Goal: Task Accomplishment & Management: Complete application form

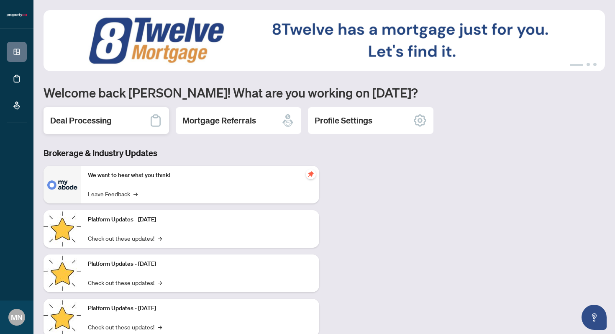
click at [149, 125] on icon at bounding box center [155, 120] width 13 height 13
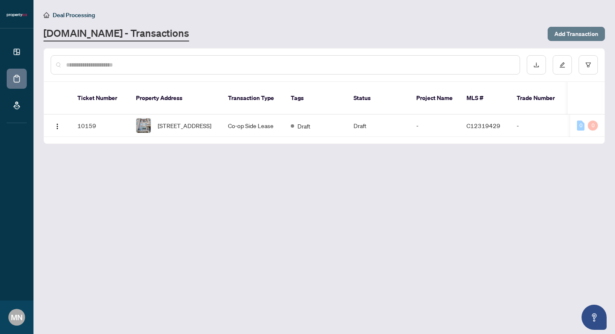
click at [577, 35] on span "Add Transaction" at bounding box center [577, 33] width 44 height 13
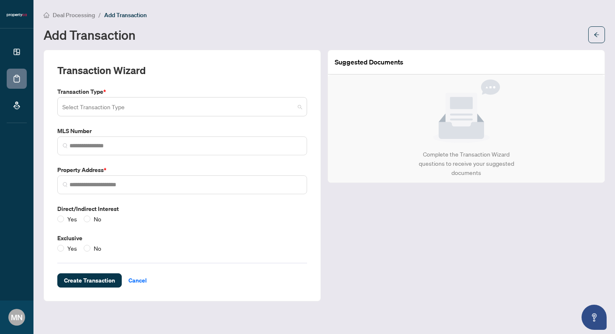
click at [240, 112] on input "search" at bounding box center [178, 108] width 232 height 18
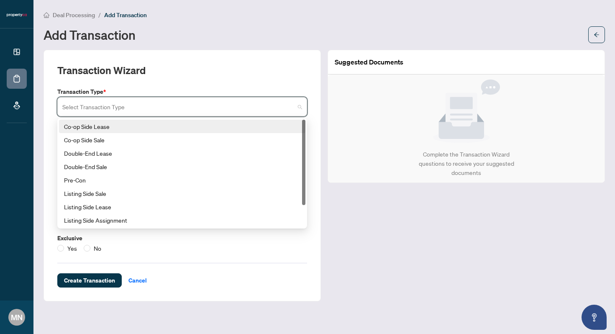
click at [128, 127] on div "Co-op Side Lease" at bounding box center [182, 126] width 237 height 9
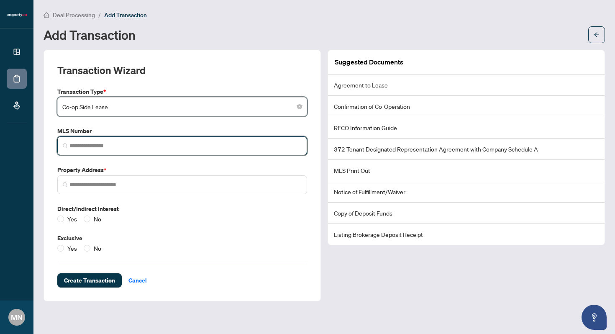
click at [125, 142] on input "search" at bounding box center [186, 146] width 232 height 9
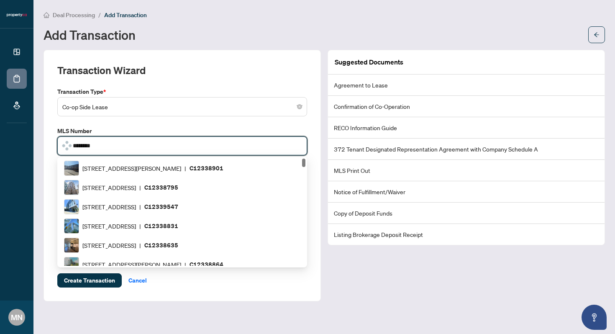
type input "*********"
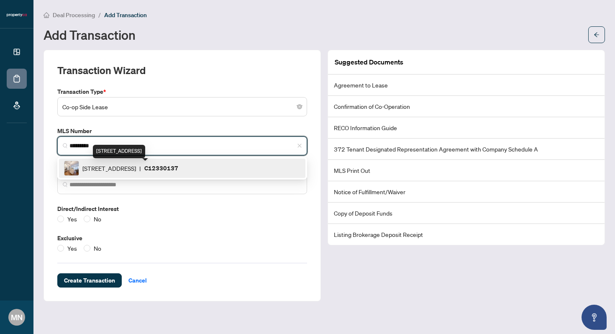
click at [135, 171] on span "[STREET_ADDRESS]" at bounding box center [109, 168] width 54 height 9
type input "**********"
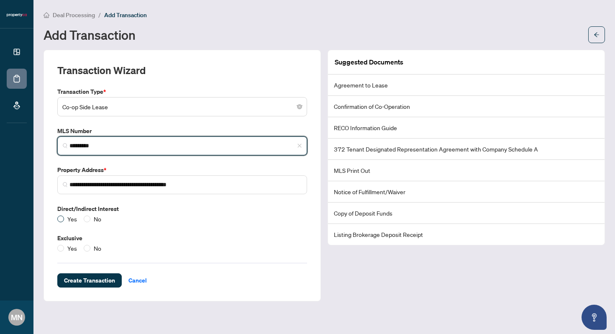
type input "*********"
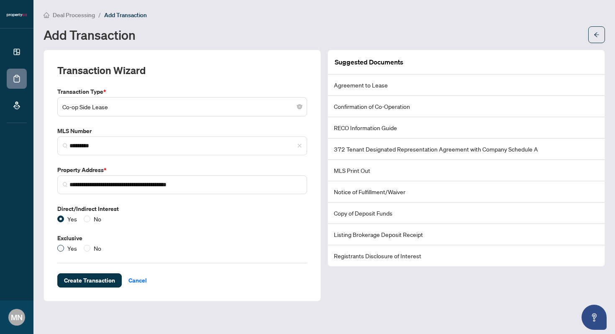
click at [64, 247] on span "Yes" at bounding box center [72, 248] width 16 height 9
click at [96, 280] on span "Create Transaction" at bounding box center [89, 280] width 51 height 13
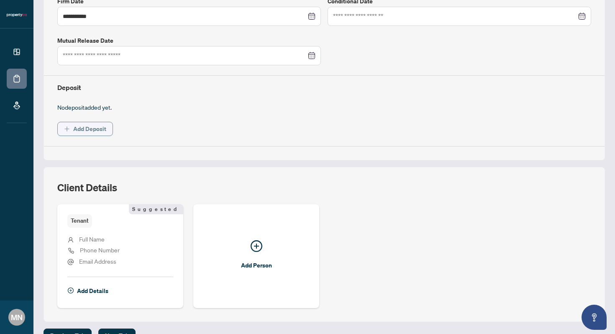
scroll to position [214, 0]
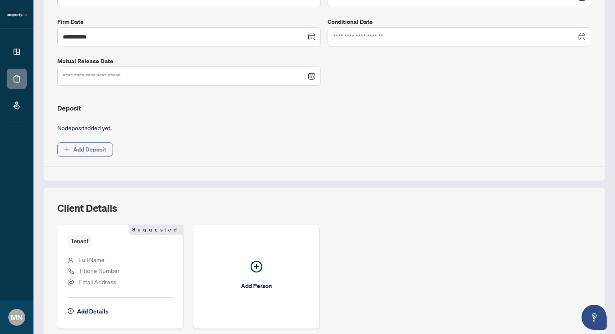
click at [93, 147] on span "Add Deposit" at bounding box center [89, 149] width 33 height 13
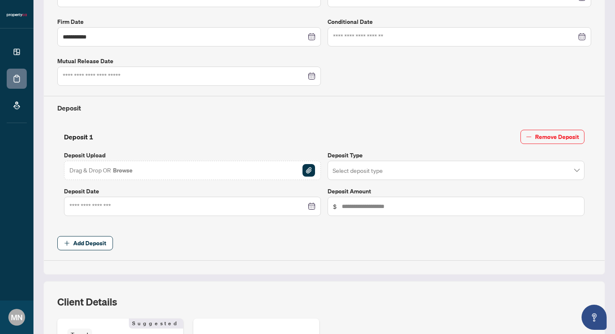
click at [402, 174] on input "search" at bounding box center [452, 171] width 239 height 18
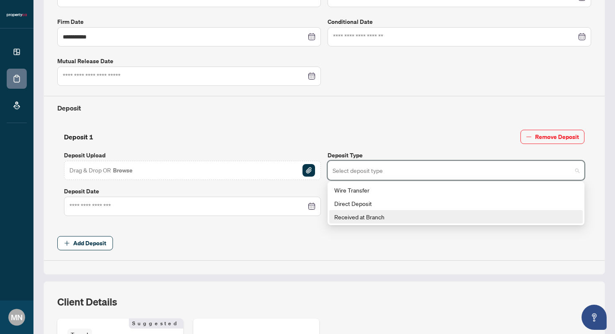
click at [367, 213] on div "Received at Branch" at bounding box center [457, 216] width 244 height 9
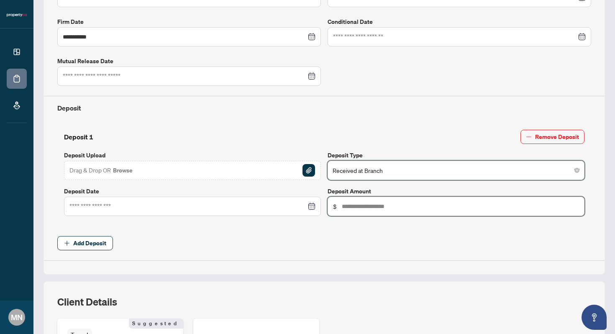
click at [369, 207] on input "text" at bounding box center [460, 206] width 237 height 9
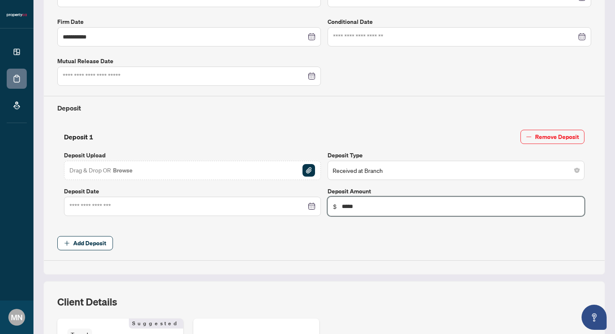
type input "*****"
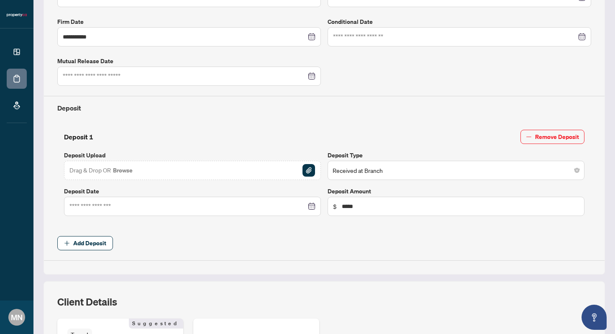
click at [173, 174] on div "Drag & Drop OR Browse" at bounding box center [192, 170] width 257 height 19
click at [311, 172] on img "button" at bounding box center [309, 170] width 13 height 13
click at [313, 206] on div at bounding box center [193, 206] width 246 height 9
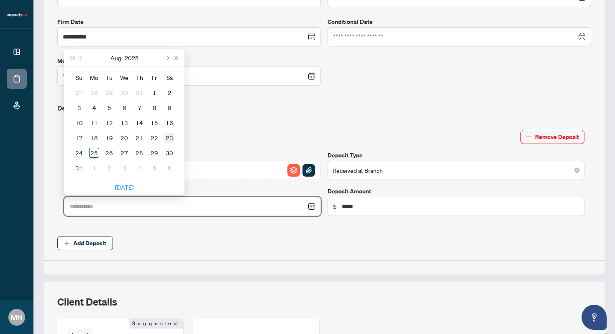
type input "**********"
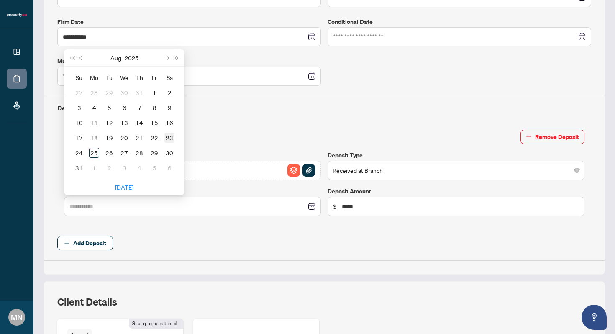
click at [167, 142] on div "23" at bounding box center [170, 138] width 10 height 10
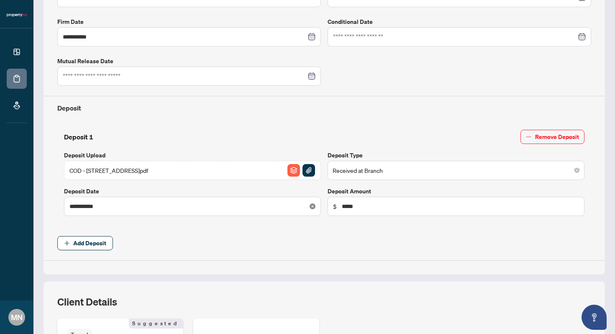
click at [315, 206] on icon "close-circle" at bounding box center [313, 206] width 6 height 6
click at [311, 207] on div at bounding box center [193, 206] width 246 height 9
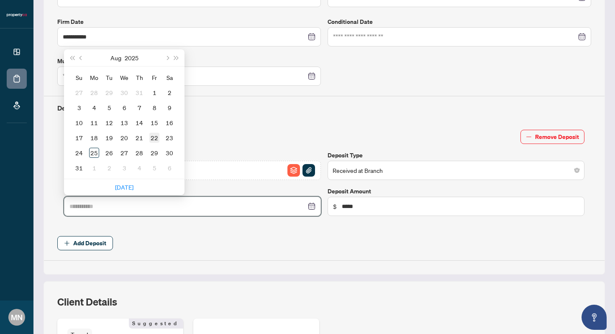
type input "**********"
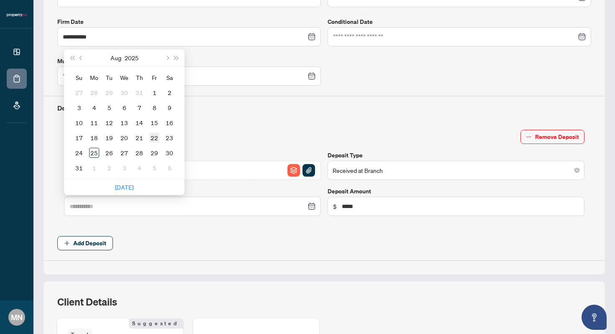
click at [156, 135] on div "22" at bounding box center [154, 138] width 10 height 10
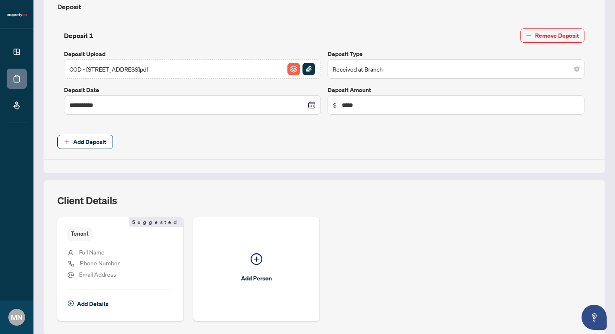
scroll to position [375, 0]
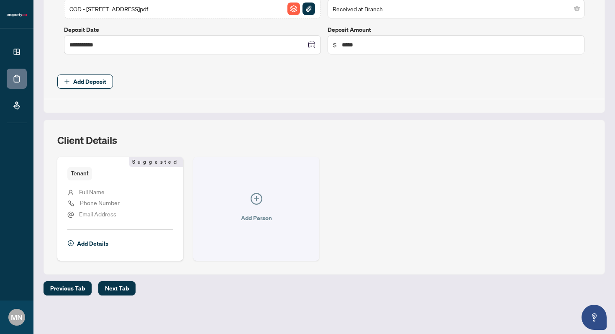
click at [257, 198] on icon "plus-circle" at bounding box center [256, 198] width 5 height 5
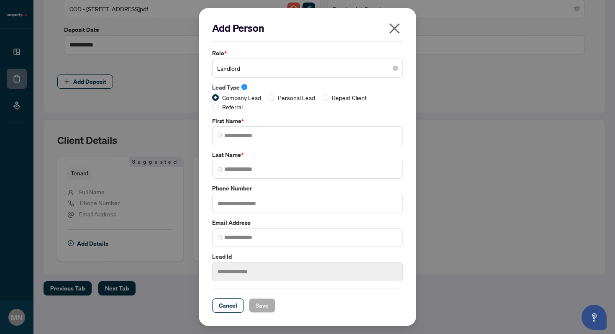
click at [342, 71] on span "Landlord" at bounding box center [307, 68] width 181 height 16
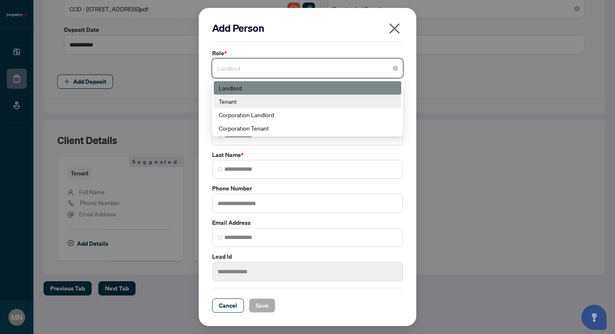
click at [282, 103] on div "Tenant" at bounding box center [308, 101] width 178 height 9
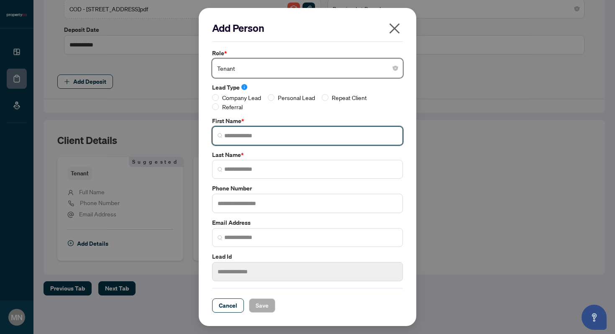
click at [267, 136] on input "search" at bounding box center [310, 135] width 173 height 9
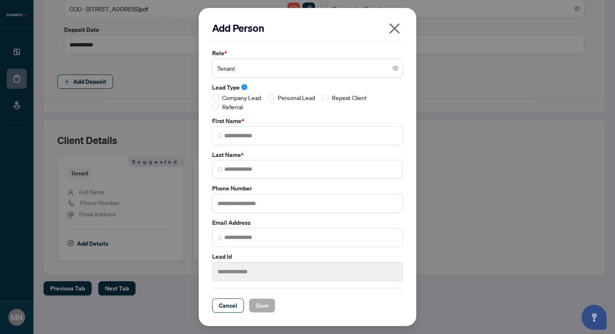
click at [275, 98] on div "Company Lead Personal Lead Repeat Client Referral" at bounding box center [307, 102] width 191 height 18
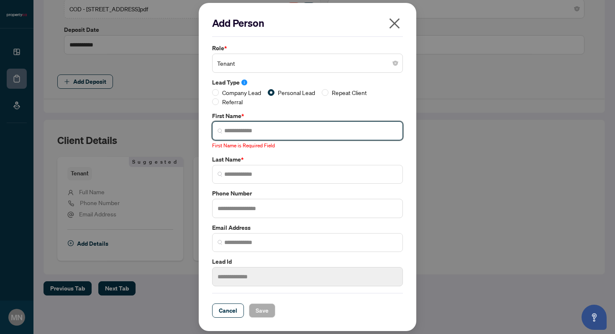
click at [264, 134] on input "search" at bounding box center [310, 130] width 173 height 9
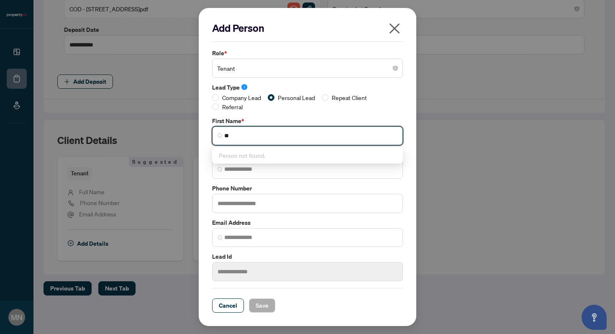
type input "*"
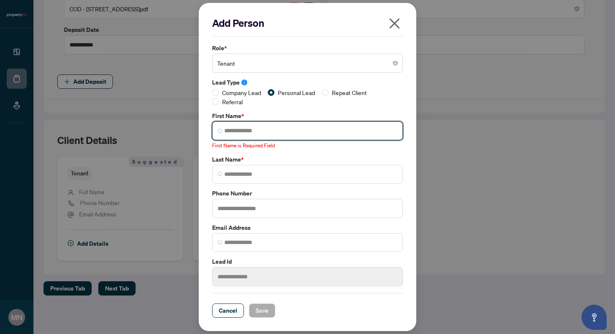
click at [283, 132] on input "search" at bounding box center [310, 130] width 173 height 9
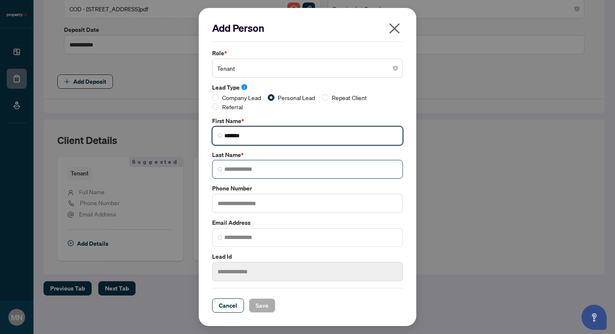
click at [288, 178] on span at bounding box center [307, 169] width 191 height 19
type input "******"
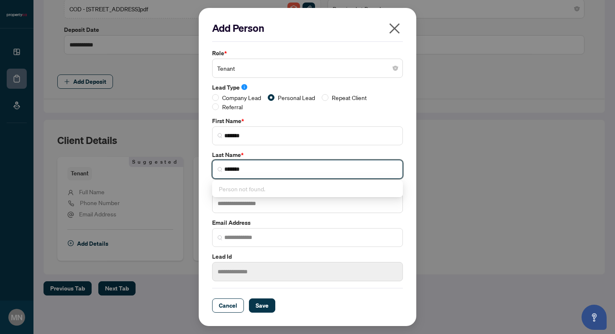
type input "*******"
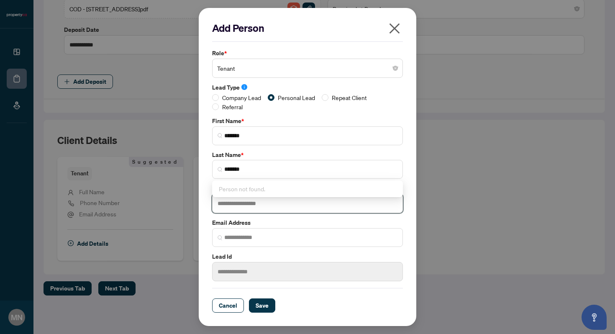
click at [301, 210] on input "text" at bounding box center [307, 203] width 191 height 19
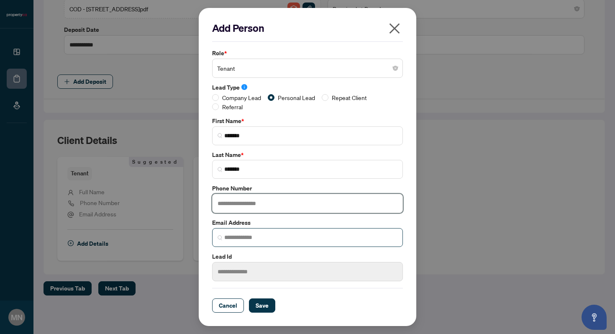
click at [296, 242] on span at bounding box center [307, 237] width 191 height 19
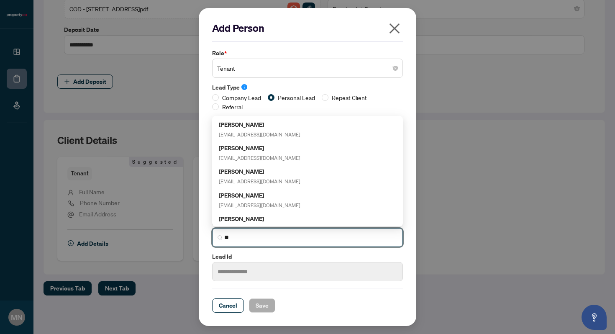
type input "*"
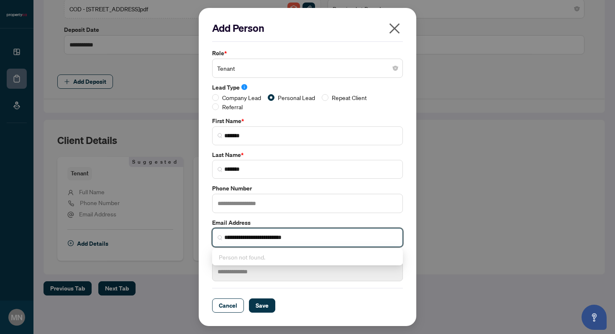
type input "**********"
click at [466, 226] on div "**********" at bounding box center [307, 167] width 615 height 334
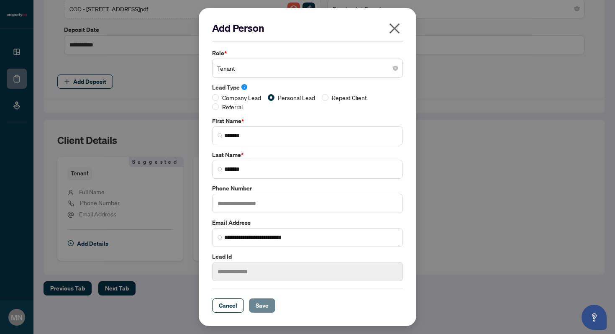
click at [260, 308] on span "Save" at bounding box center [262, 305] width 13 height 13
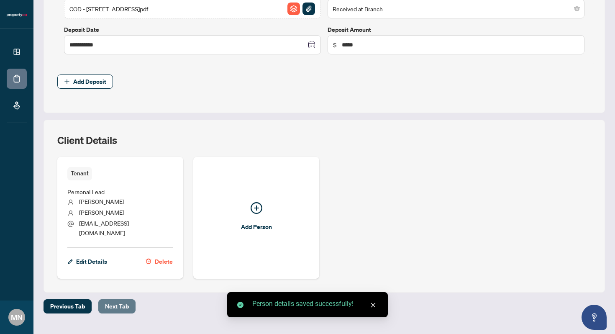
click at [120, 302] on span "Next Tab" at bounding box center [117, 306] width 24 height 13
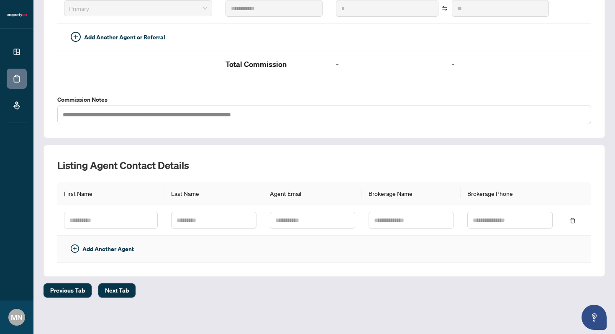
scroll to position [247, 0]
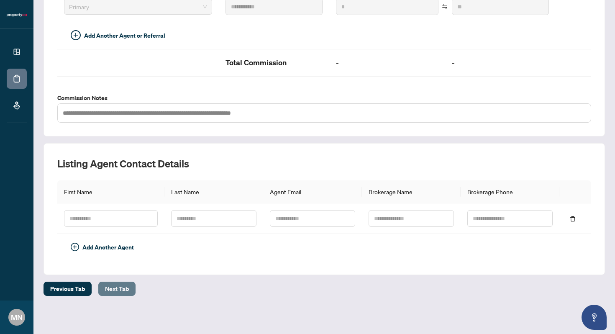
click at [119, 287] on span "Next Tab" at bounding box center [117, 288] width 24 height 13
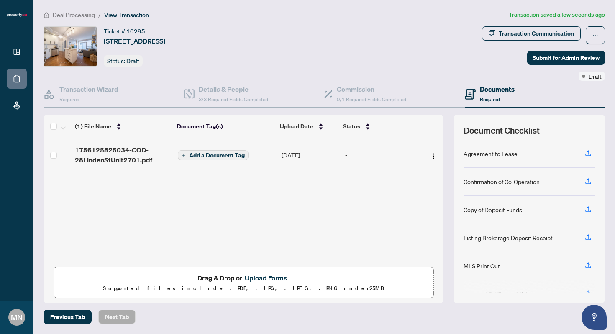
click at [262, 278] on button "Upload Forms" at bounding box center [265, 278] width 47 height 11
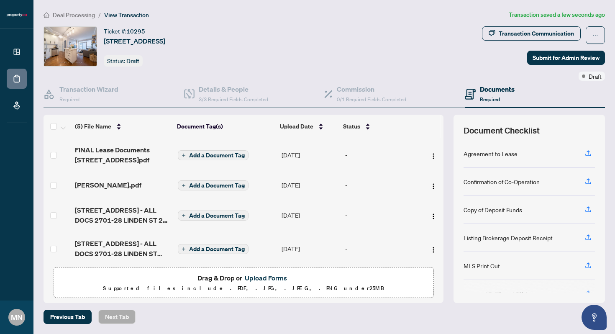
click at [500, 151] on div "Agreement to Lease" at bounding box center [491, 153] width 54 height 9
click at [590, 153] on icon "button" at bounding box center [589, 153] width 8 height 8
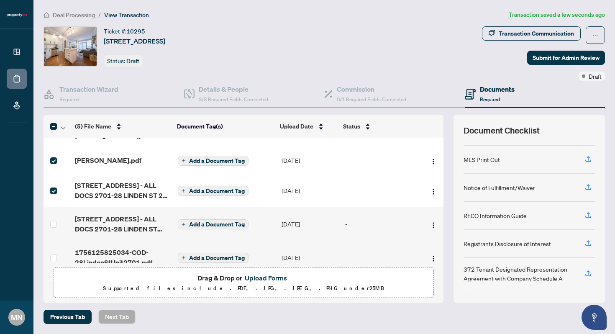
scroll to position [39, 0]
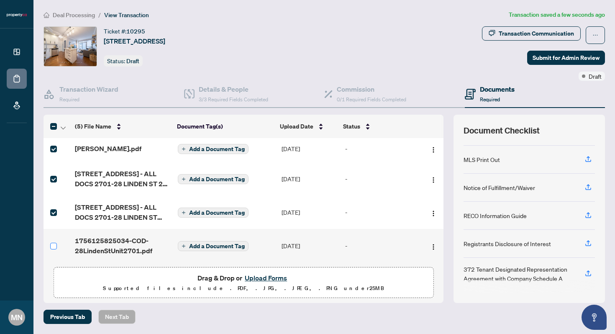
click at [51, 246] on label at bounding box center [53, 246] width 7 height 9
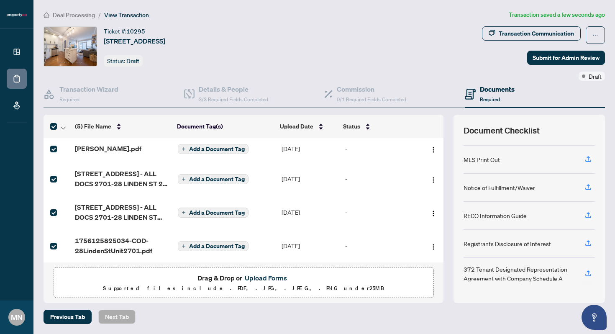
scroll to position [28, 0]
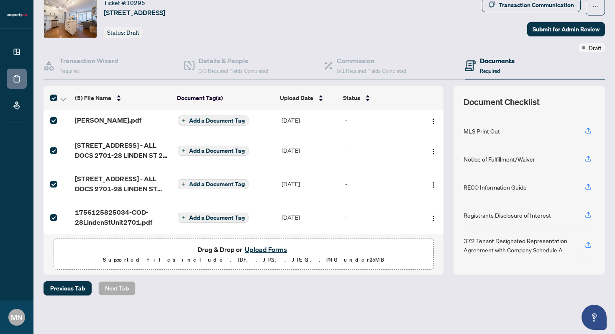
click at [478, 134] on div "MLS Print Out" at bounding box center [482, 130] width 36 height 9
click at [492, 125] on div "MLS Print Out" at bounding box center [529, 131] width 131 height 28
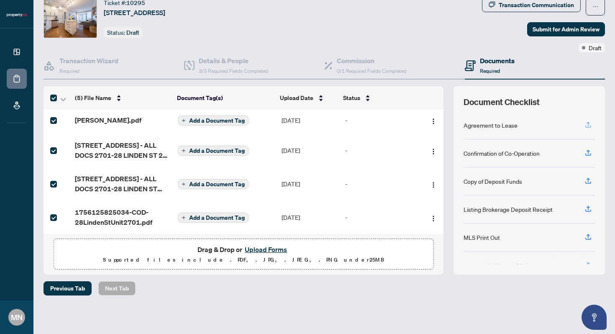
click at [593, 124] on button "button" at bounding box center [588, 125] width 13 height 14
click at [433, 118] on img "button" at bounding box center [433, 121] width 7 height 7
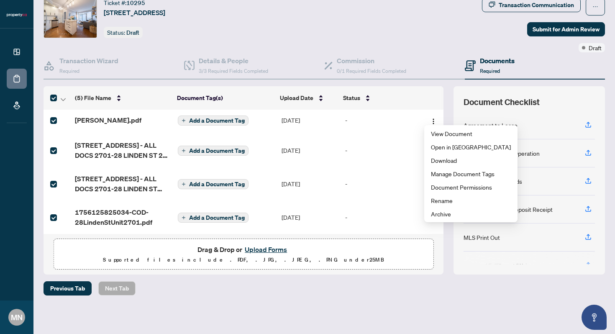
click at [415, 216] on div "-" at bounding box center [381, 217] width 73 height 9
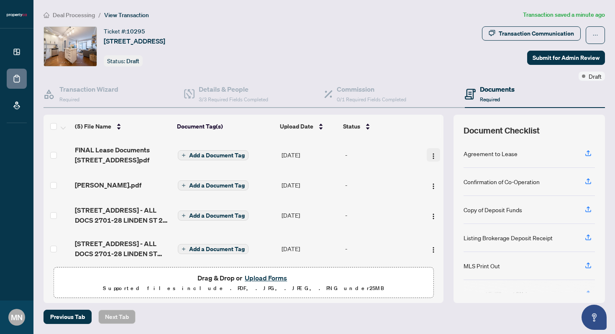
click at [430, 155] on img "button" at bounding box center [433, 156] width 7 height 7
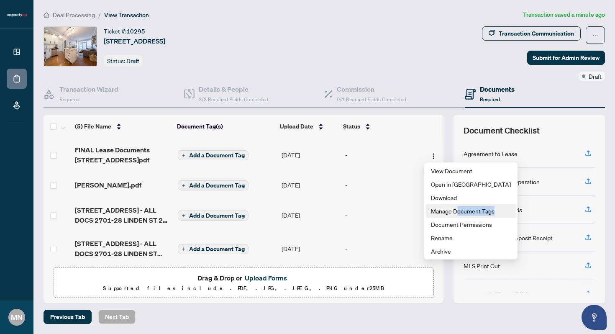
click at [456, 216] on li "Manage Document Tags" at bounding box center [471, 210] width 90 height 13
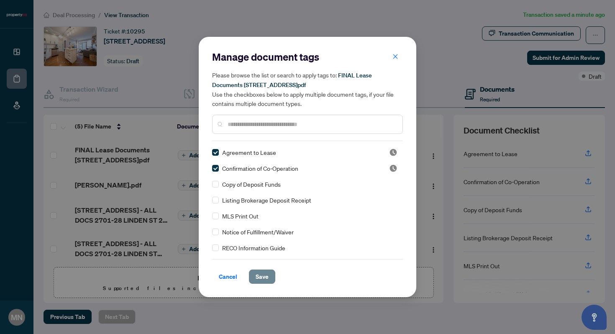
click at [261, 279] on span "Save" at bounding box center [262, 276] width 13 height 13
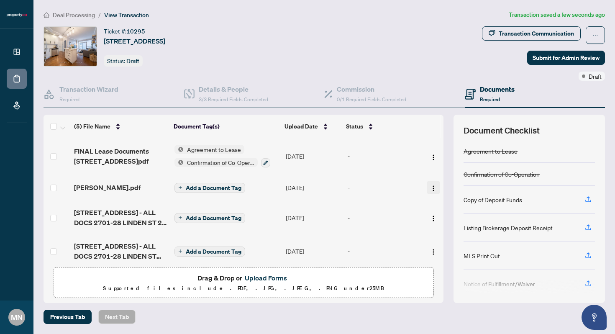
click at [430, 188] on img "button" at bounding box center [433, 188] width 7 height 7
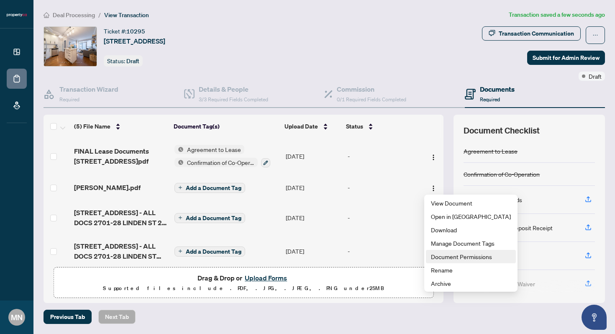
click at [454, 255] on span "Document Permissions" at bounding box center [471, 256] width 80 height 9
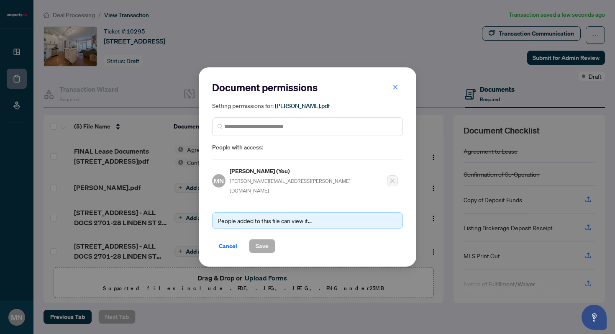
click at [396, 90] on icon "close" at bounding box center [396, 87] width 6 height 6
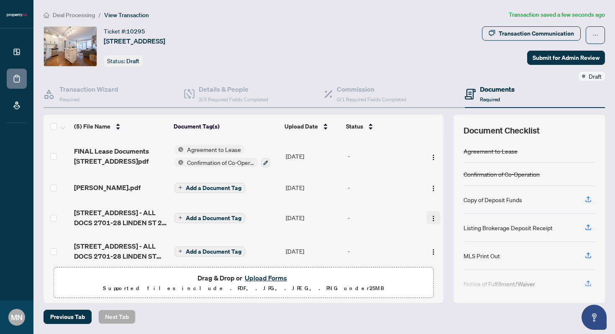
click at [432, 215] on img "button" at bounding box center [433, 218] width 7 height 7
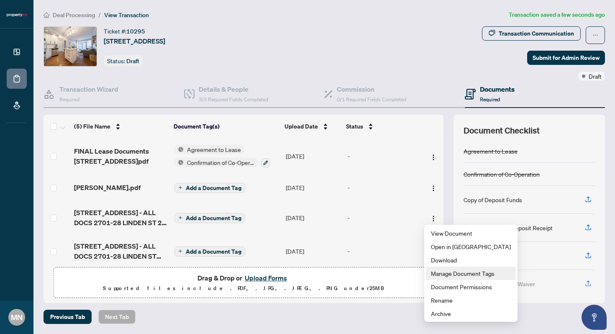
click at [457, 275] on span "Manage Document Tags" at bounding box center [471, 273] width 80 height 9
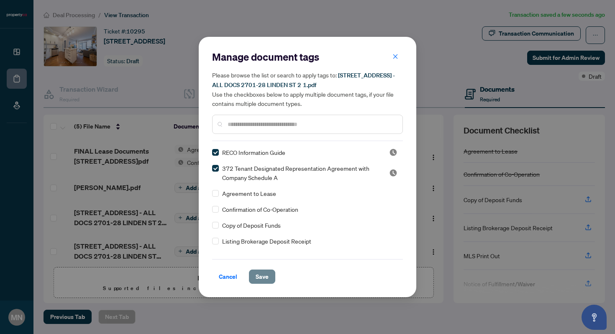
click at [266, 275] on button "Save" at bounding box center [262, 277] width 26 height 14
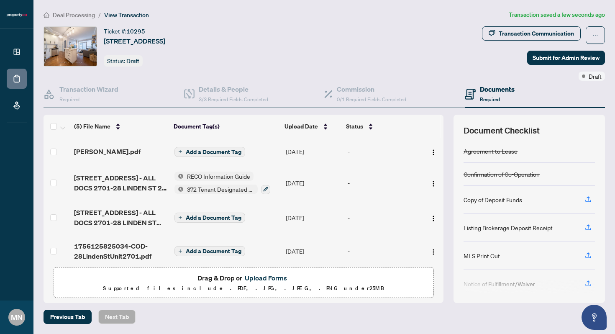
scroll to position [43, 0]
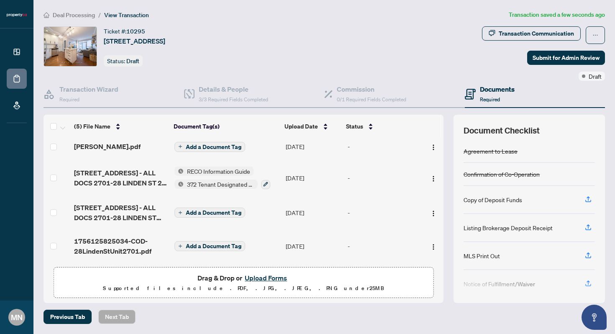
click at [221, 244] on span "Add a Document Tag" at bounding box center [214, 246] width 56 height 6
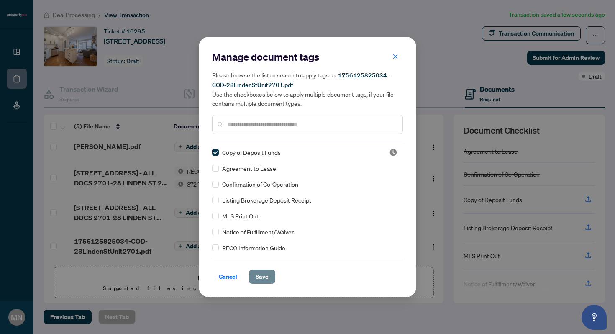
click at [262, 275] on span "Save" at bounding box center [262, 276] width 13 height 13
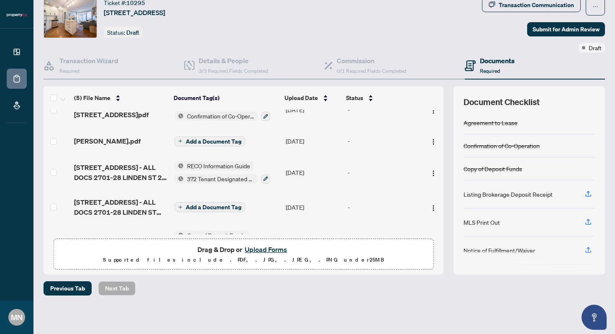
scroll to position [0, 0]
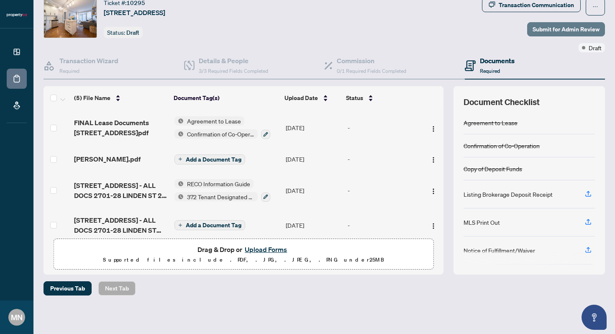
click at [551, 24] on span "Submit for Admin Review" at bounding box center [566, 29] width 67 height 13
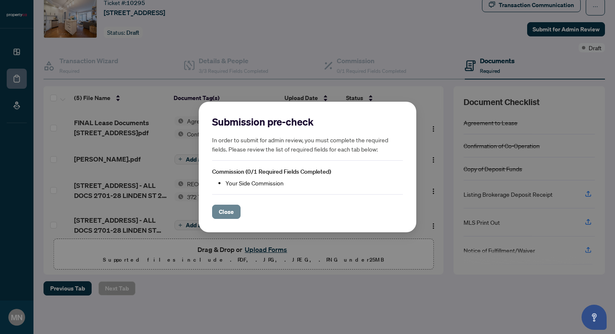
click at [236, 213] on button "Close" at bounding box center [226, 212] width 28 height 14
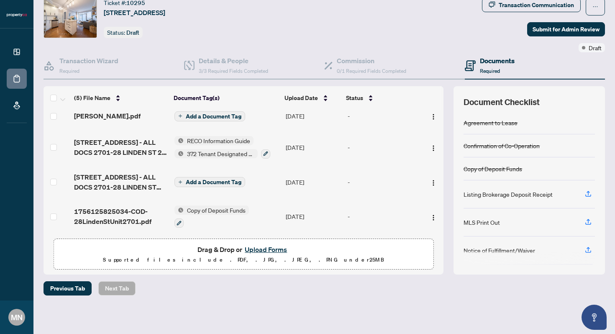
scroll to position [45, 0]
click at [430, 215] on img "button" at bounding box center [433, 217] width 7 height 7
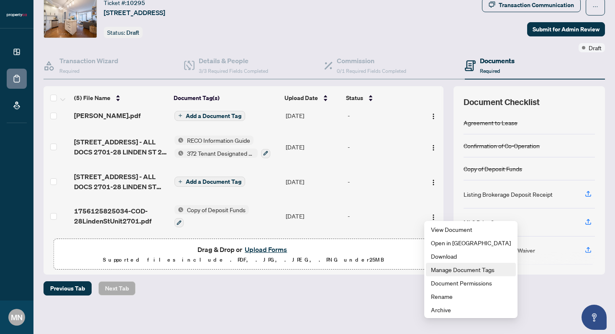
click at [450, 268] on span "Manage Document Tags" at bounding box center [471, 269] width 80 height 9
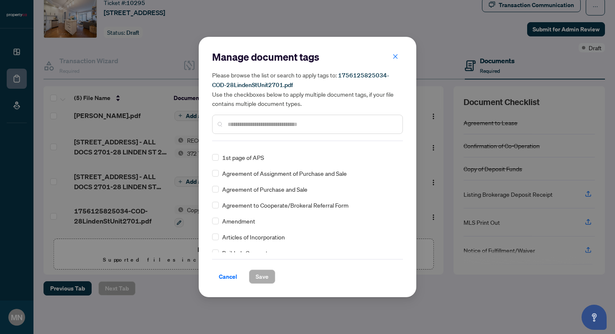
scroll to position [0, 0]
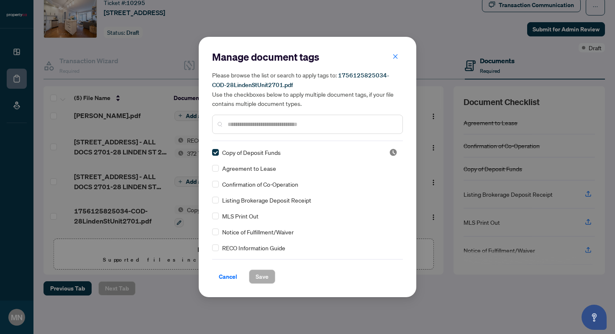
click at [455, 115] on div "Manage document tags Please browse the list or search to apply tags to: 1756125…" at bounding box center [307, 167] width 615 height 334
click at [399, 55] on button "button" at bounding box center [395, 56] width 17 height 14
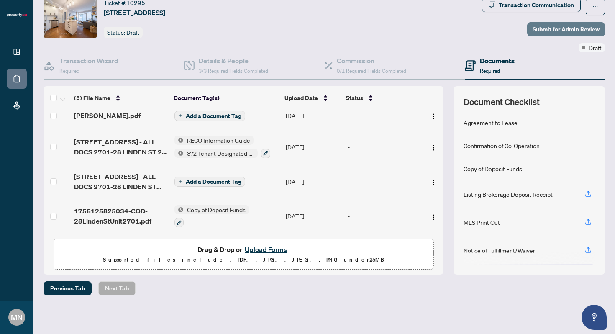
click at [553, 30] on span "Submit for Admin Review" at bounding box center [566, 29] width 67 height 13
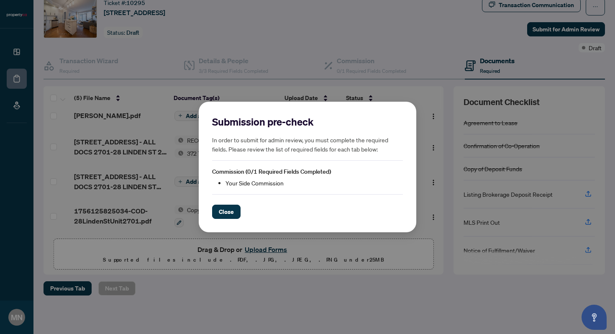
click at [269, 180] on li "Your Side Commission" at bounding box center [315, 182] width 178 height 9
click at [214, 214] on button "Close" at bounding box center [226, 212] width 28 height 14
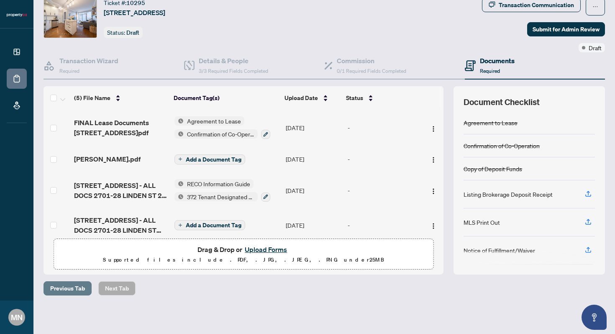
click at [72, 287] on span "Previous Tab" at bounding box center [67, 288] width 35 height 13
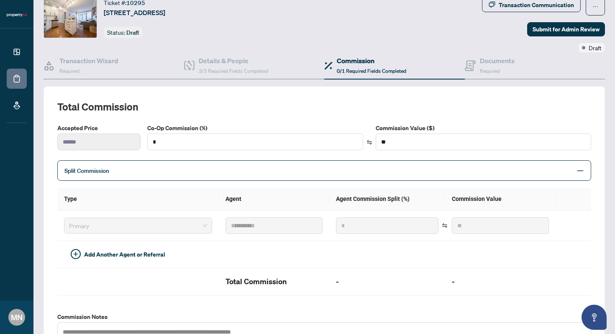
click at [563, 171] on span "Split Commission" at bounding box center [317, 171] width 507 height 10
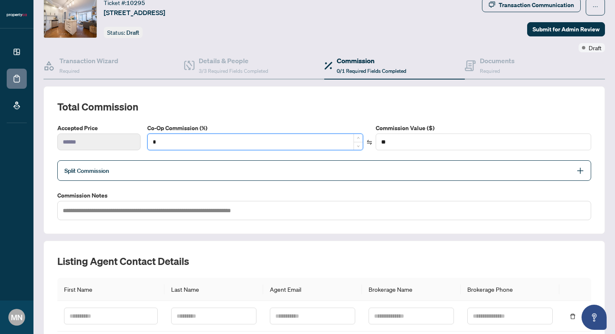
click at [213, 139] on input "*" at bounding box center [255, 142] width 215 height 16
type input "*"
type input "****"
type input "**"
type input "******"
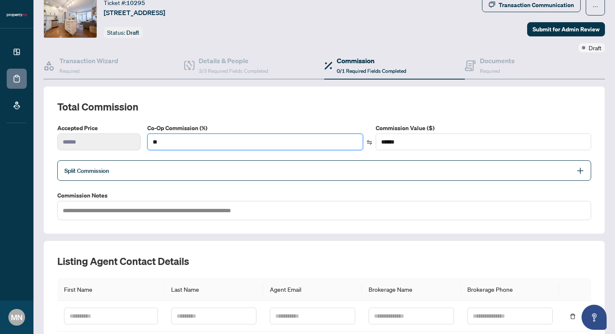
type input "**"
click at [376, 107] on h2 "Total Commission" at bounding box center [324, 106] width 534 height 13
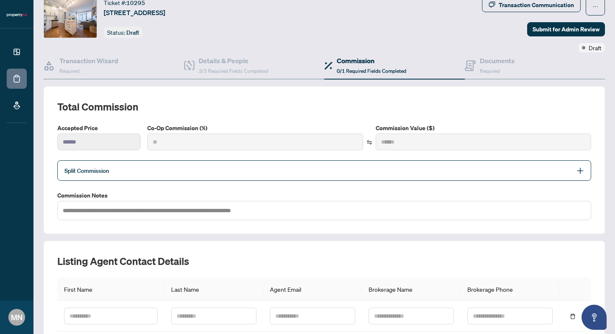
scroll to position [126, 0]
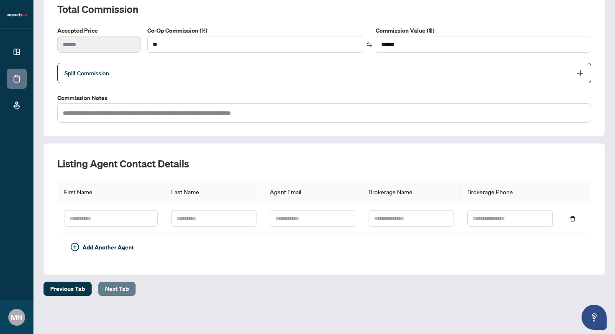
click at [114, 283] on span "Next Tab" at bounding box center [117, 288] width 24 height 13
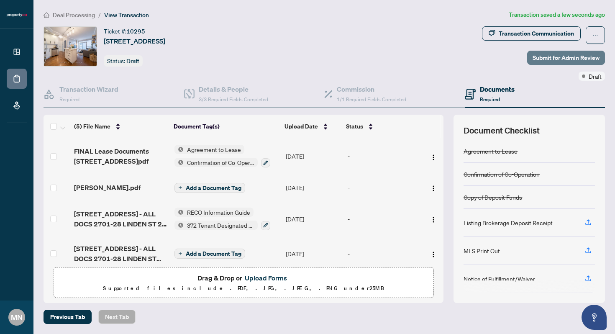
click at [582, 60] on span "Submit for Admin Review" at bounding box center [566, 57] width 67 height 13
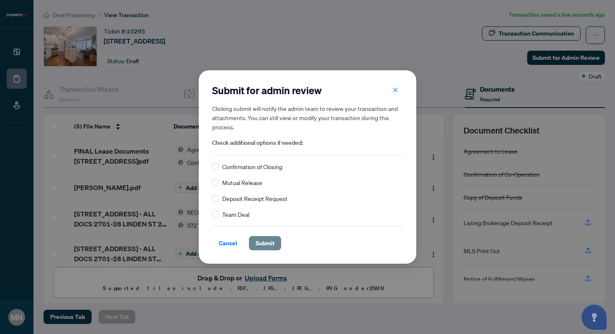
click at [269, 243] on span "Submit" at bounding box center [265, 243] width 19 height 13
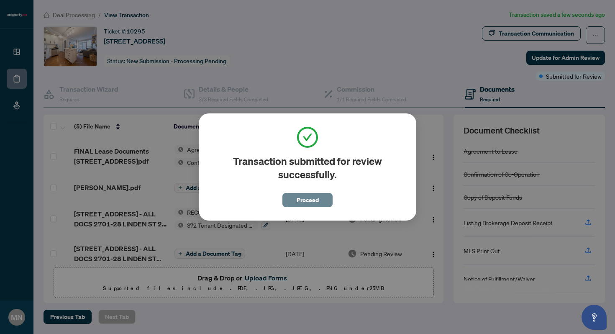
click at [324, 195] on button "Proceed" at bounding box center [308, 200] width 50 height 14
